Goal: Check status: Verify the current state of an ongoing process or item

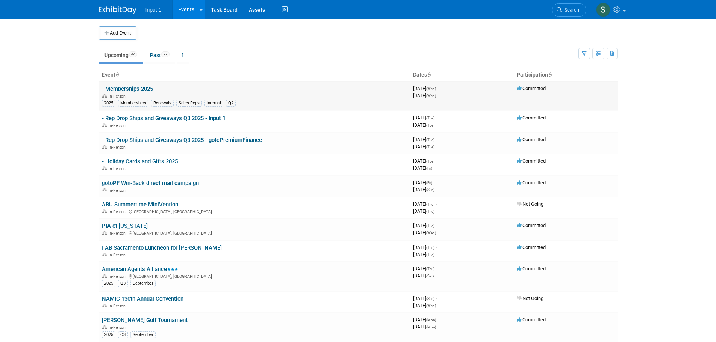
scroll to position [150, 0]
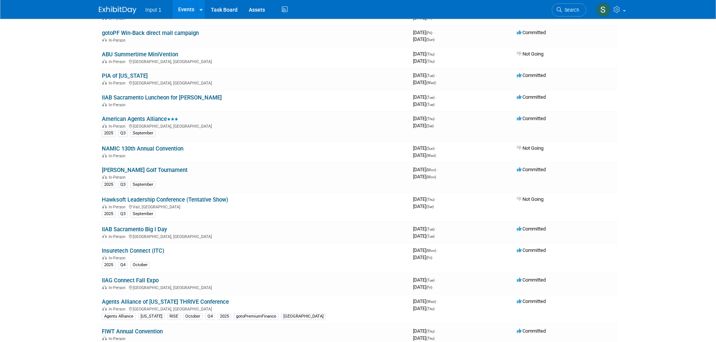
click at [148, 250] on link "Insuretech Connect (ITC)" at bounding box center [133, 251] width 62 height 7
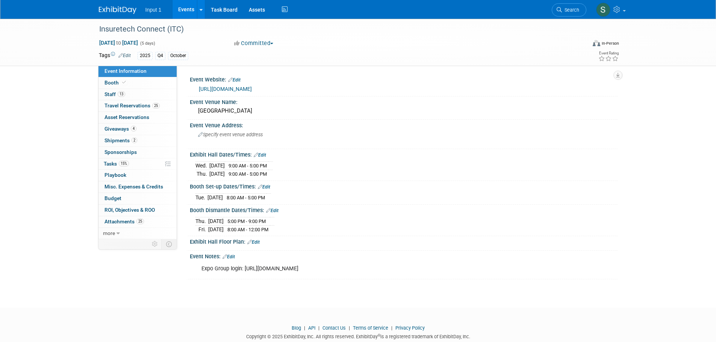
click at [539, 262] on div "Expo Group login: https://cyberservices.theexpogroup.com/AccountSummary/?ShowID…" at bounding box center [368, 269] width 344 height 15
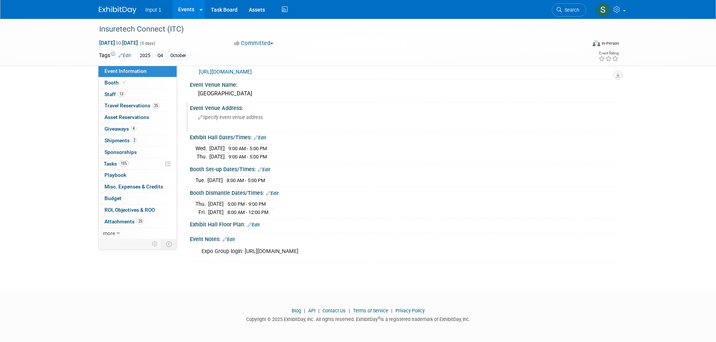
click at [431, 112] on div "Event Venue Address: Specify event venue address" at bounding box center [401, 117] width 431 height 29
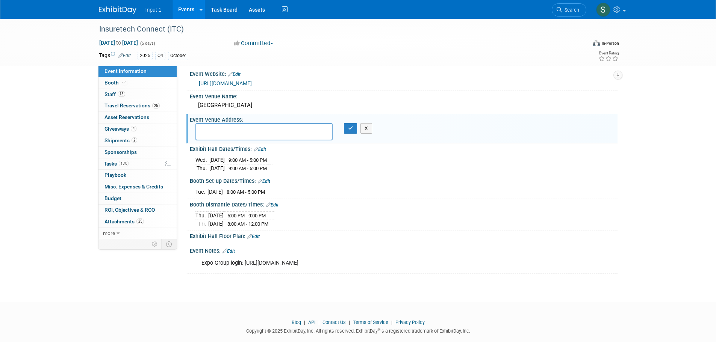
scroll to position [0, 0]
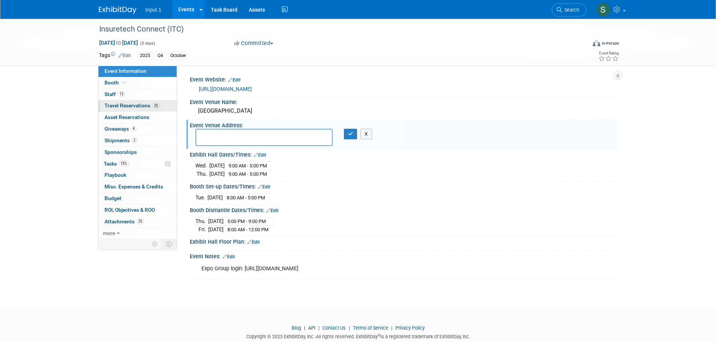
drag, startPoint x: 117, startPoint y: 105, endPoint x: 133, endPoint y: 109, distance: 16.5
click at [117, 105] on span "Travel Reservations 25" at bounding box center [131, 106] width 55 height 6
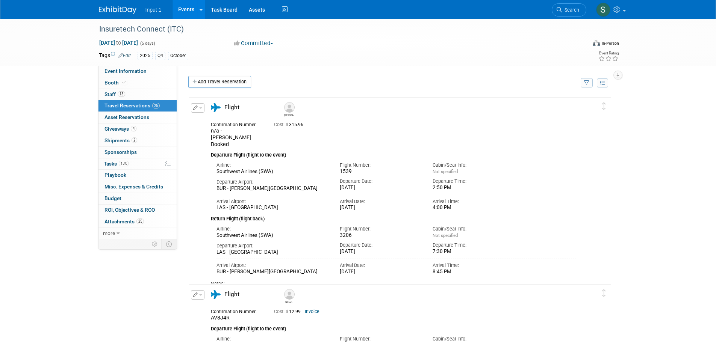
click at [587, 85] on icon "button" at bounding box center [586, 83] width 5 height 5
click at [540, 108] on select "-- Select Traveler -- All reservation with no one tagged Chris Farfaras Gillian…" at bounding box center [540, 106] width 93 height 11
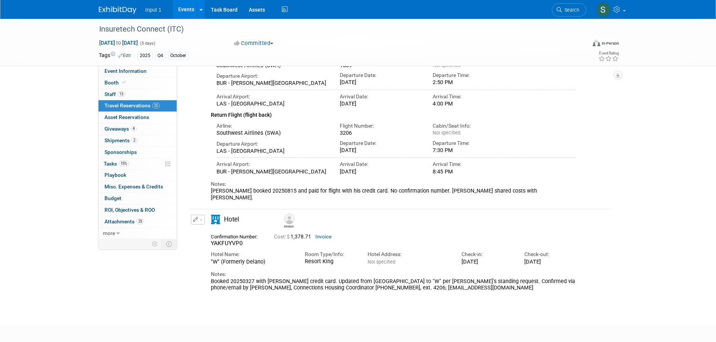
scroll to position [113, 0]
click at [203, 215] on button "button" at bounding box center [198, 220] width 14 height 10
click at [574, 215] on div "Hotel" at bounding box center [393, 223] width 377 height 16
